Goal: Register for event/course

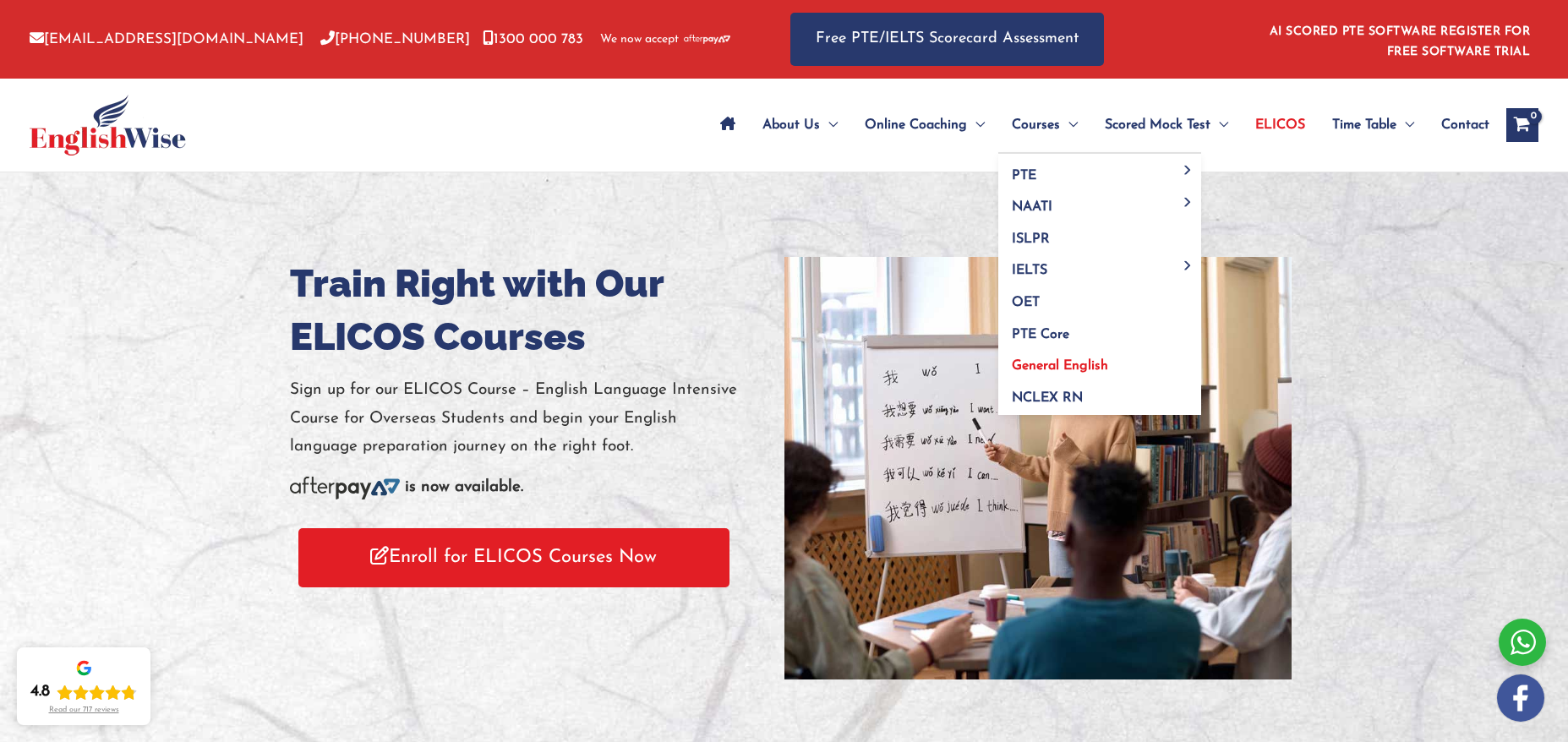
click at [1083, 363] on span "General English" at bounding box center [1059, 365] width 96 height 13
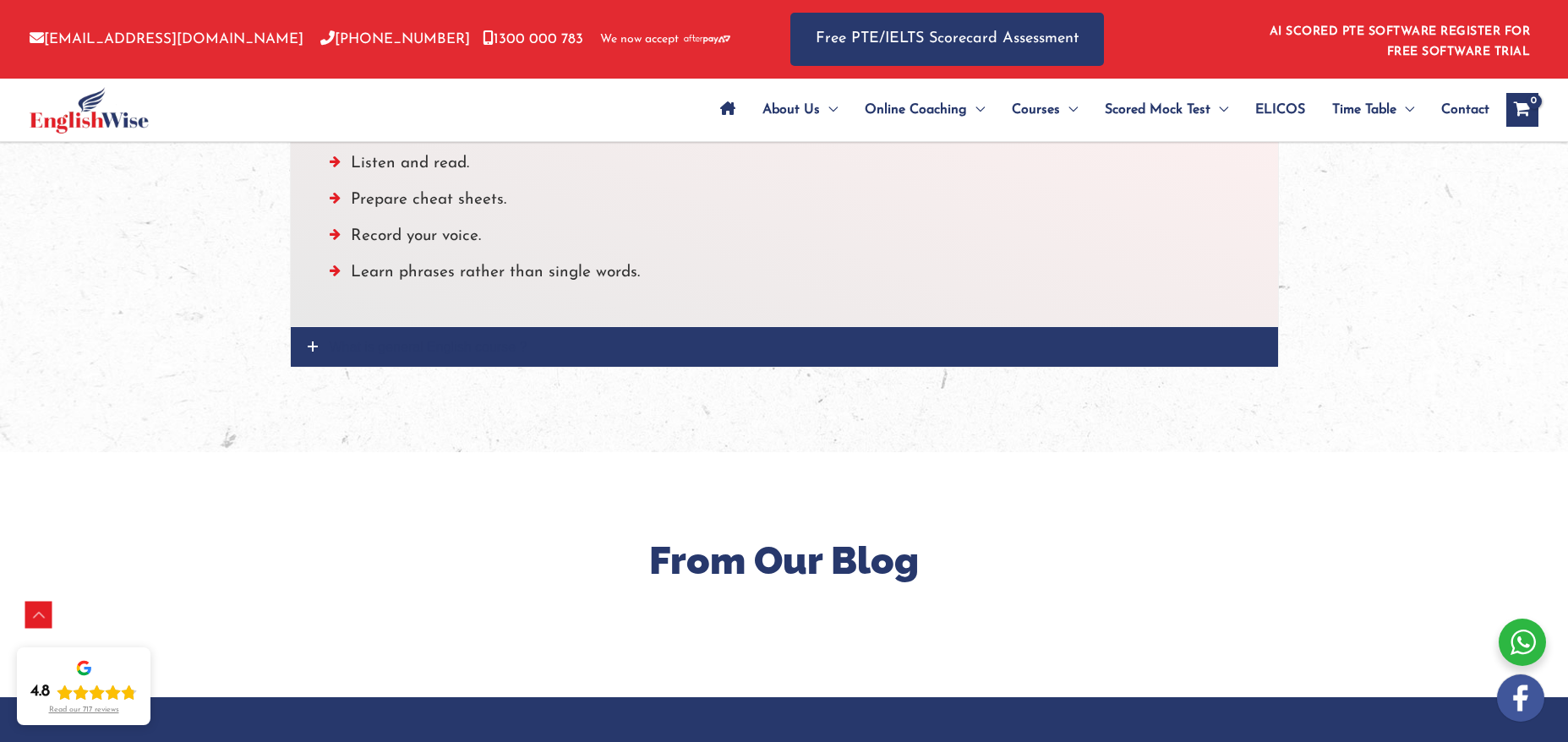
scroll to position [2013, 0]
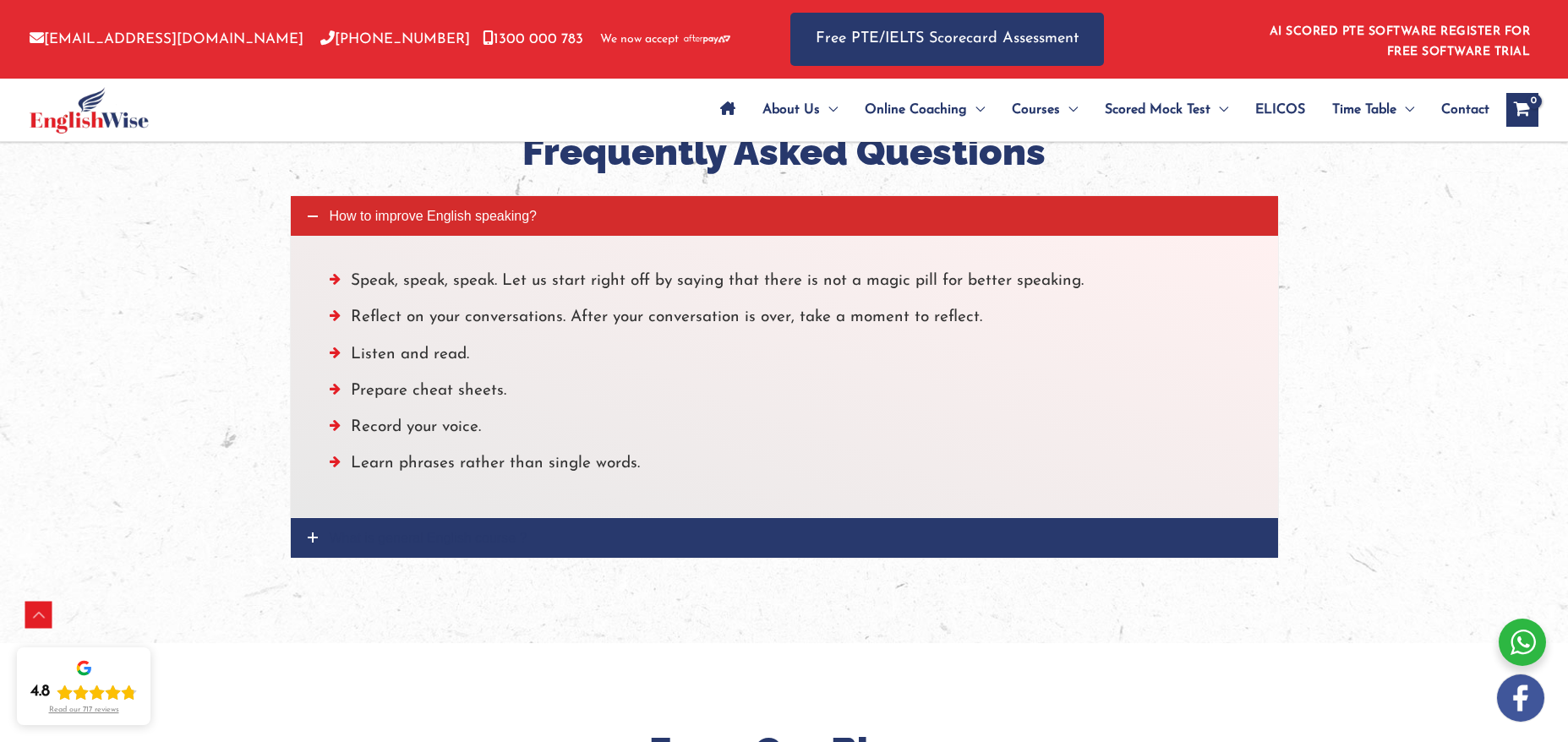
click at [313, 539] on icon at bounding box center [312, 537] width 10 height 10
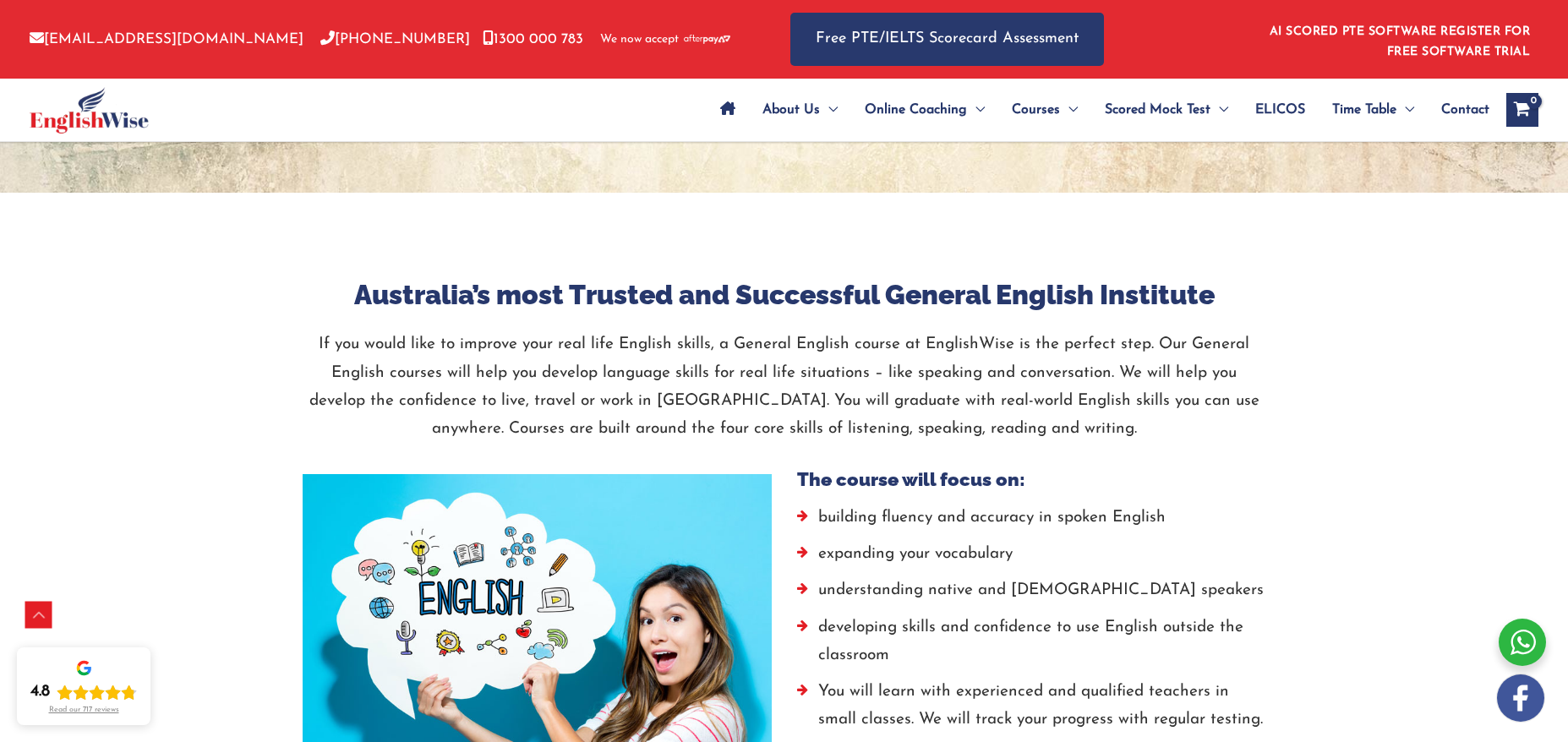
scroll to position [437, 0]
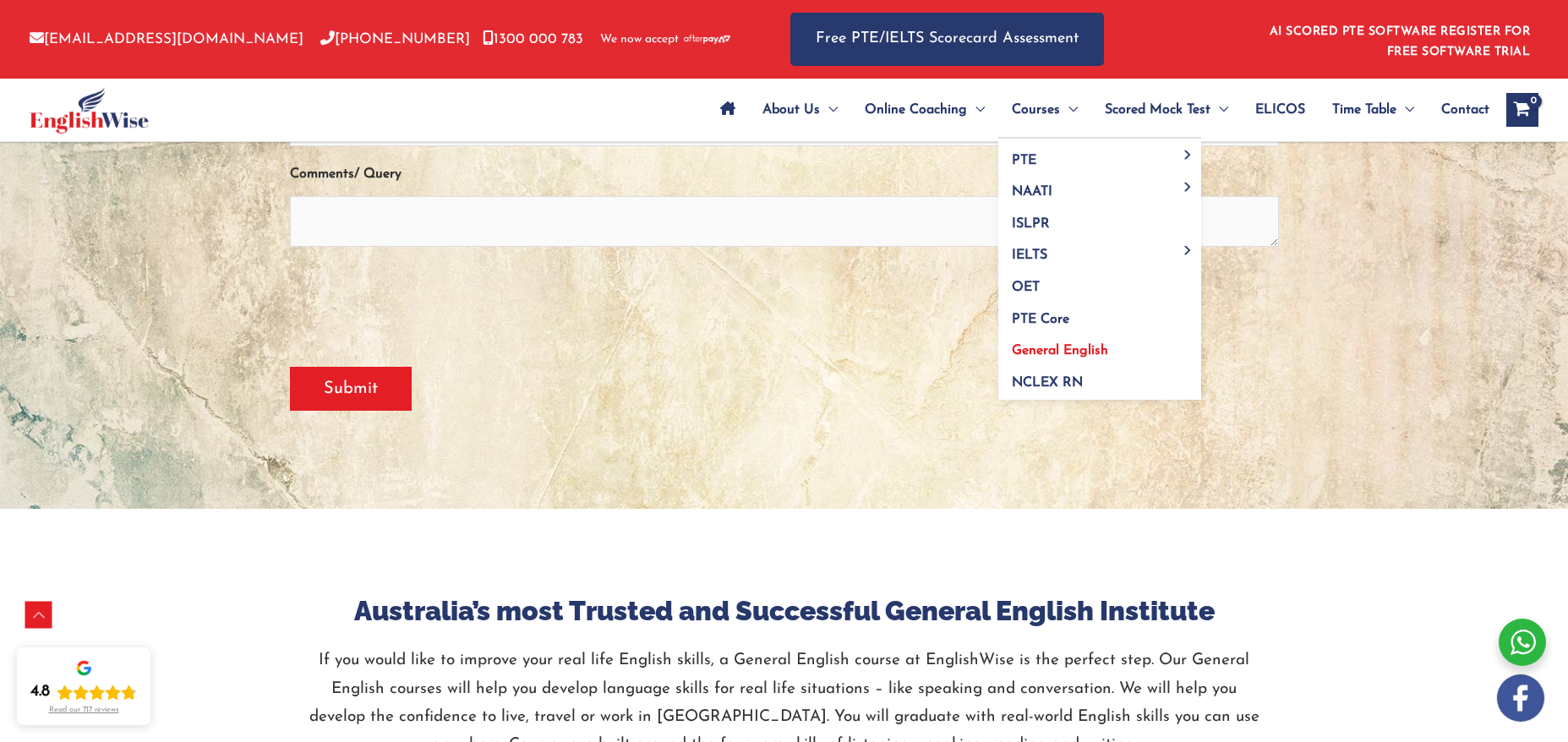
click at [1090, 348] on span "General English" at bounding box center [1059, 350] width 96 height 13
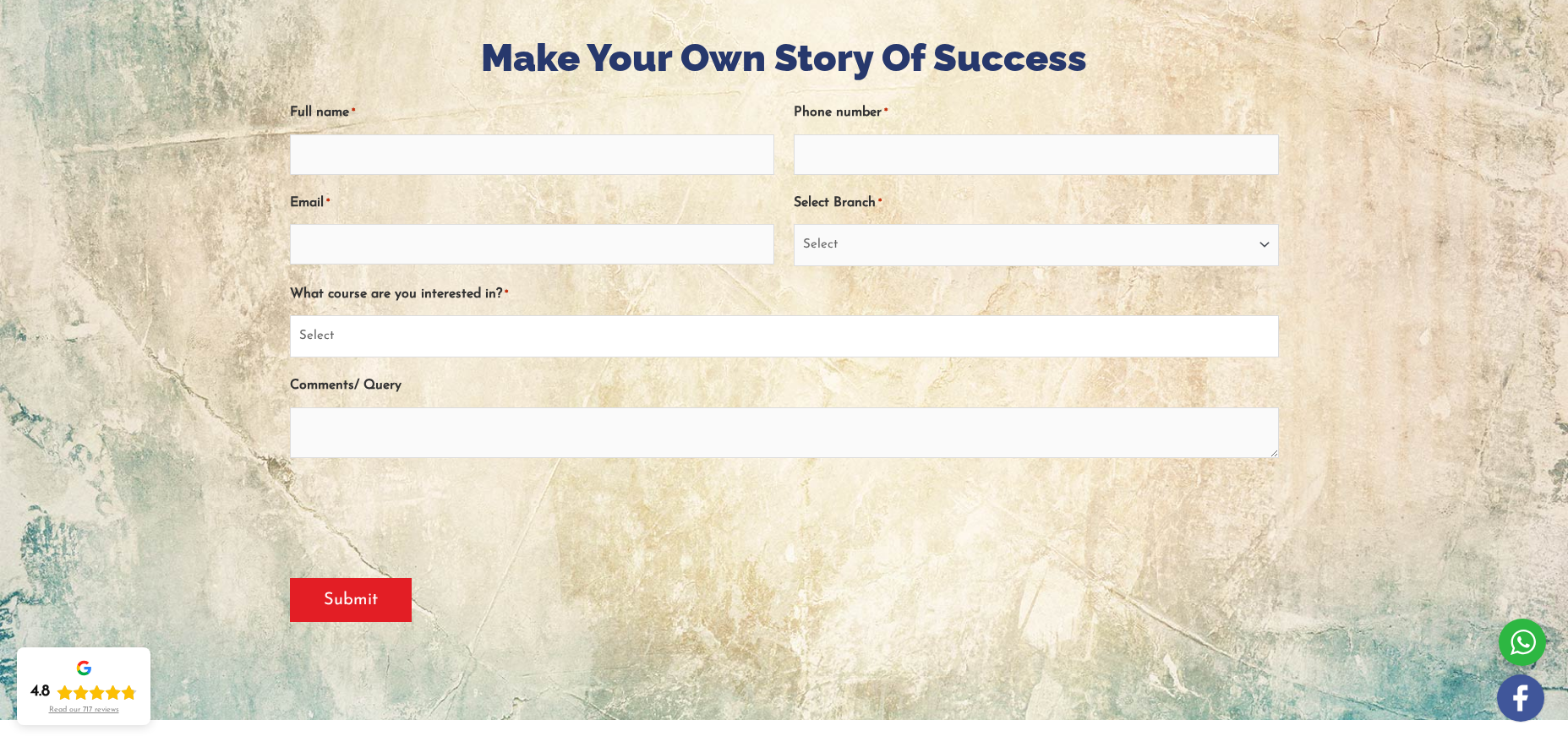
click at [462, 335] on select "Select PTE NAATI IELTS OET General English" at bounding box center [784, 336] width 989 height 42
select select "General English"
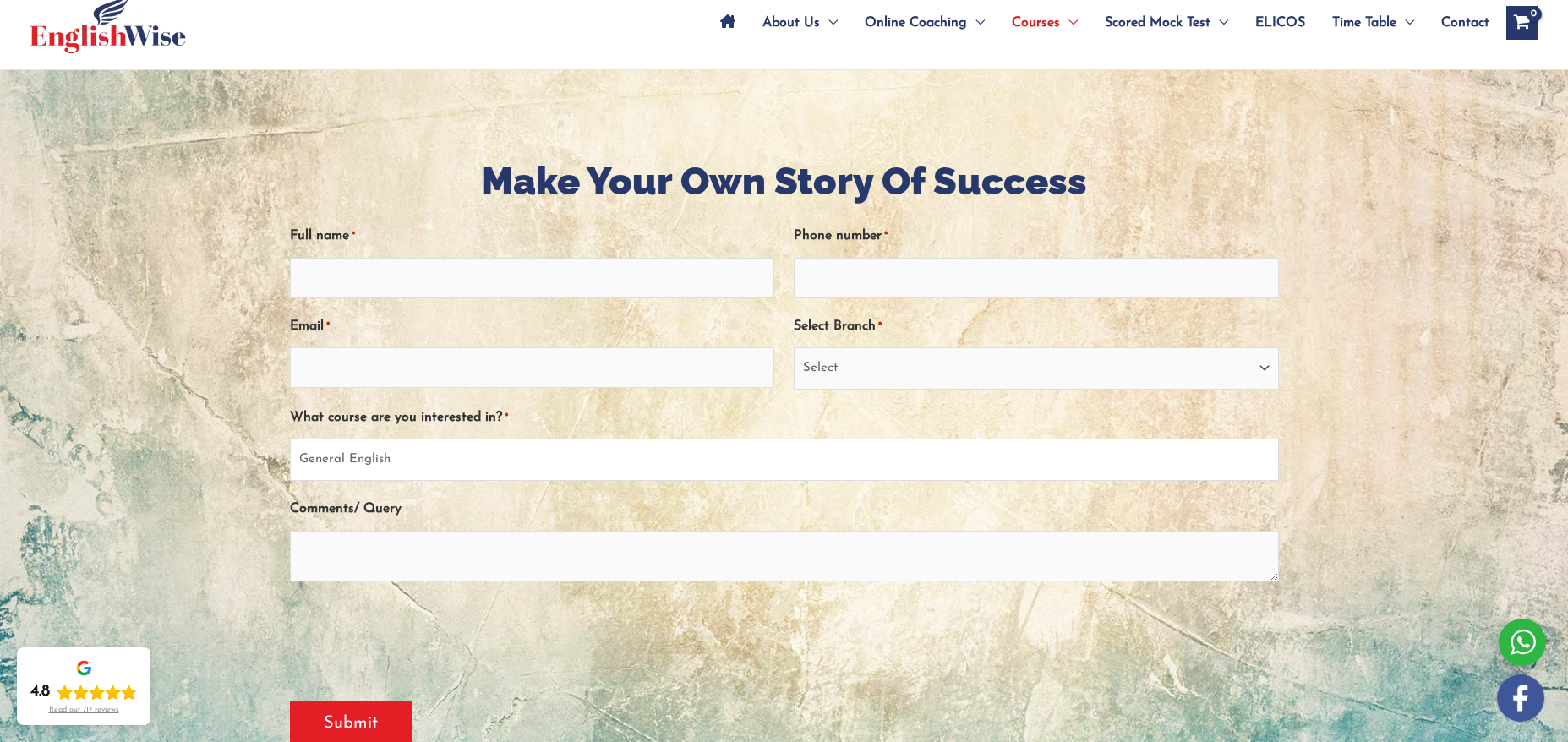
scroll to position [102, 0]
